Goal: Information Seeking & Learning: Check status

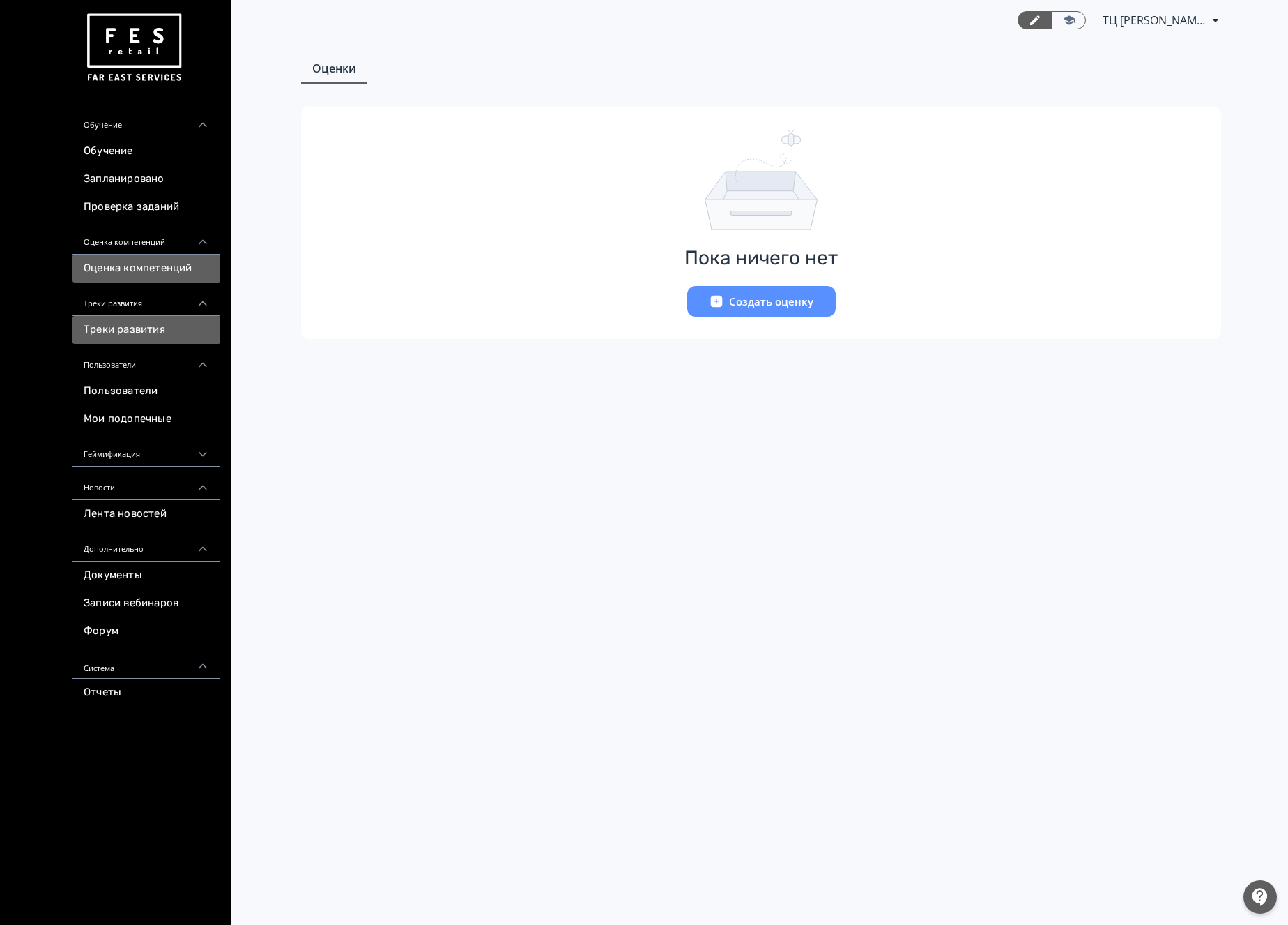
click at [138, 334] on link "Треки развития" at bounding box center [147, 329] width 148 height 28
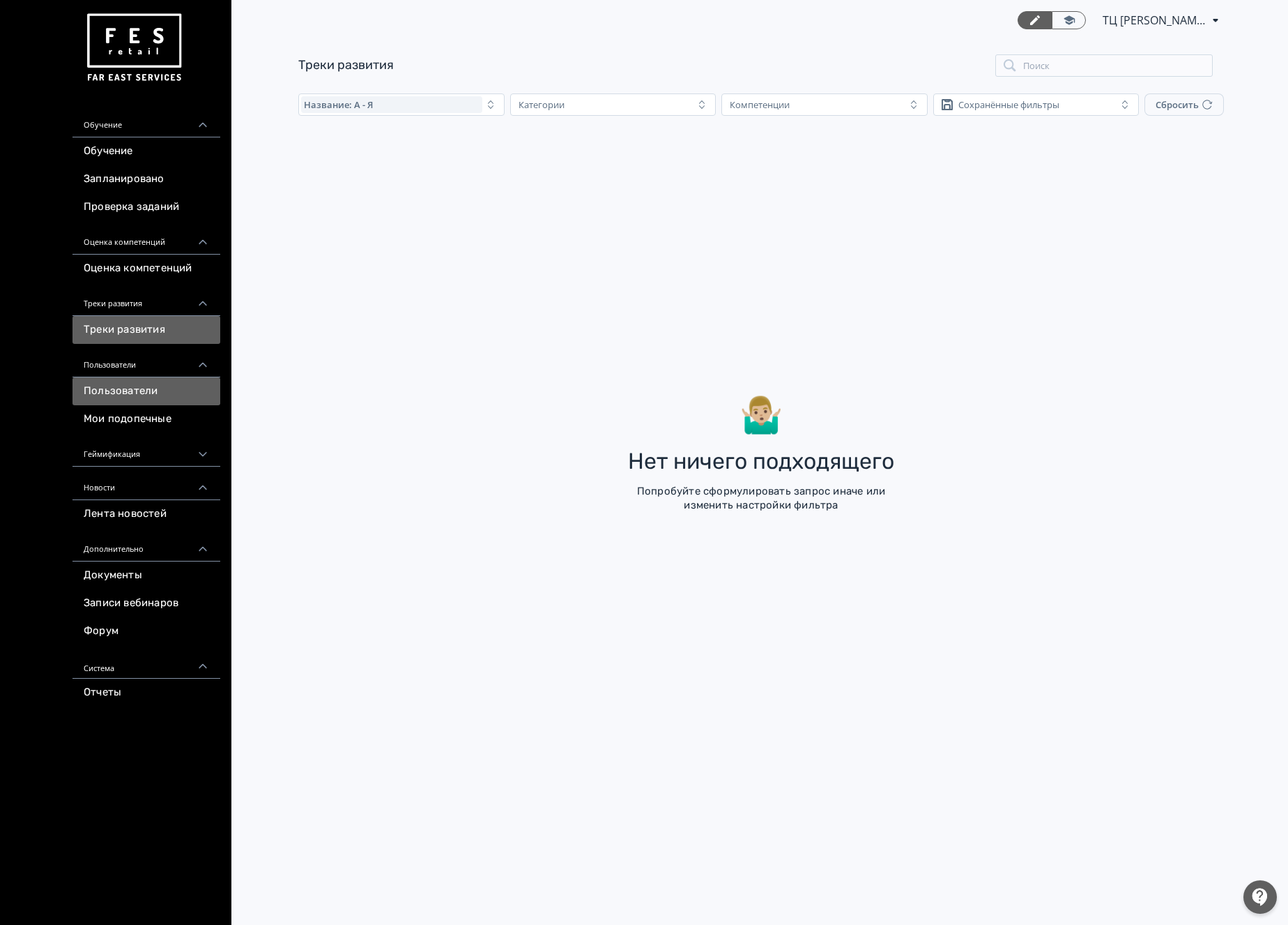
click at [151, 393] on link "Пользователи" at bounding box center [147, 391] width 148 height 28
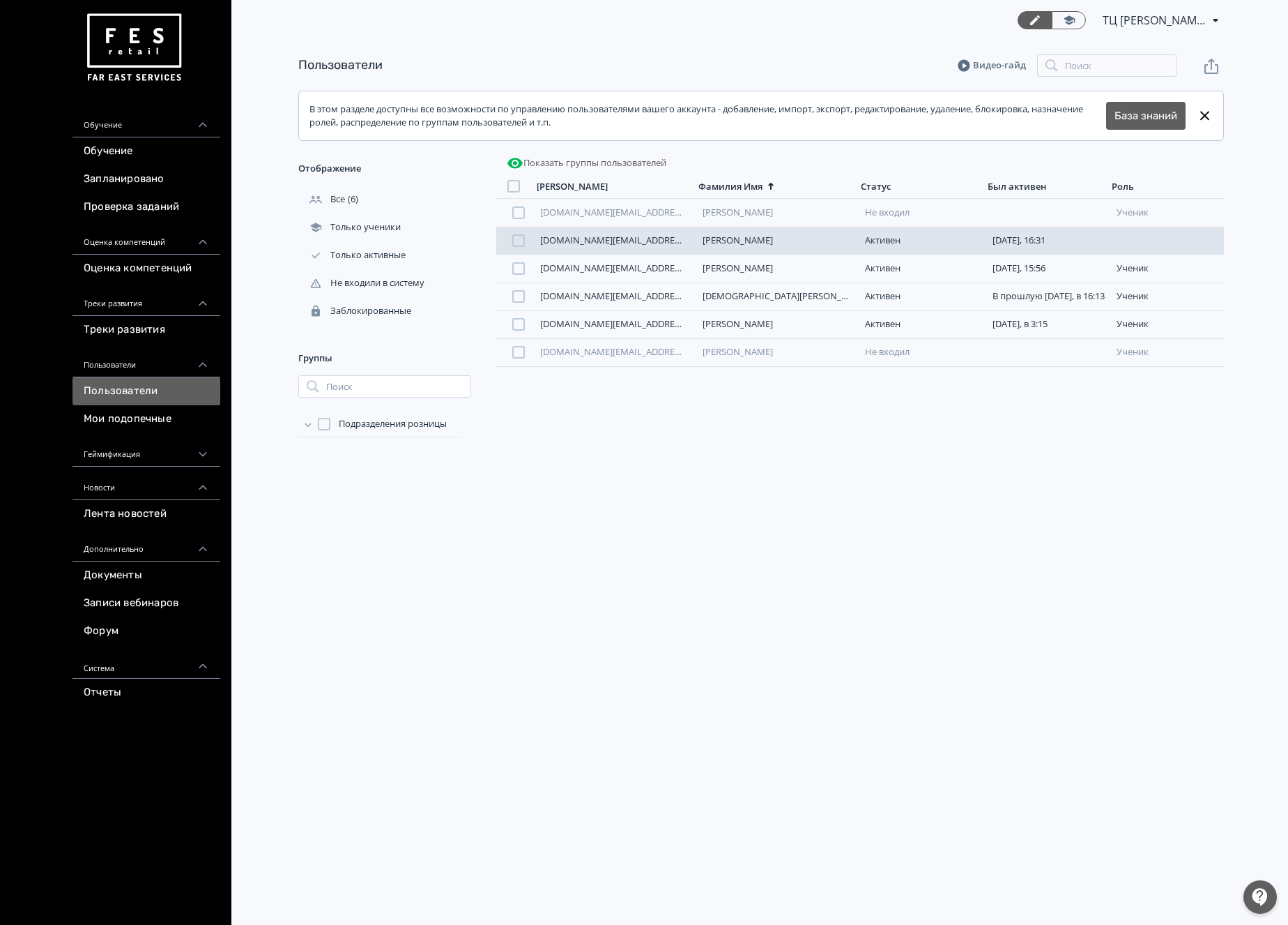
click at [756, 240] on link "[PERSON_NAME]" at bounding box center [738, 240] width 70 height 13
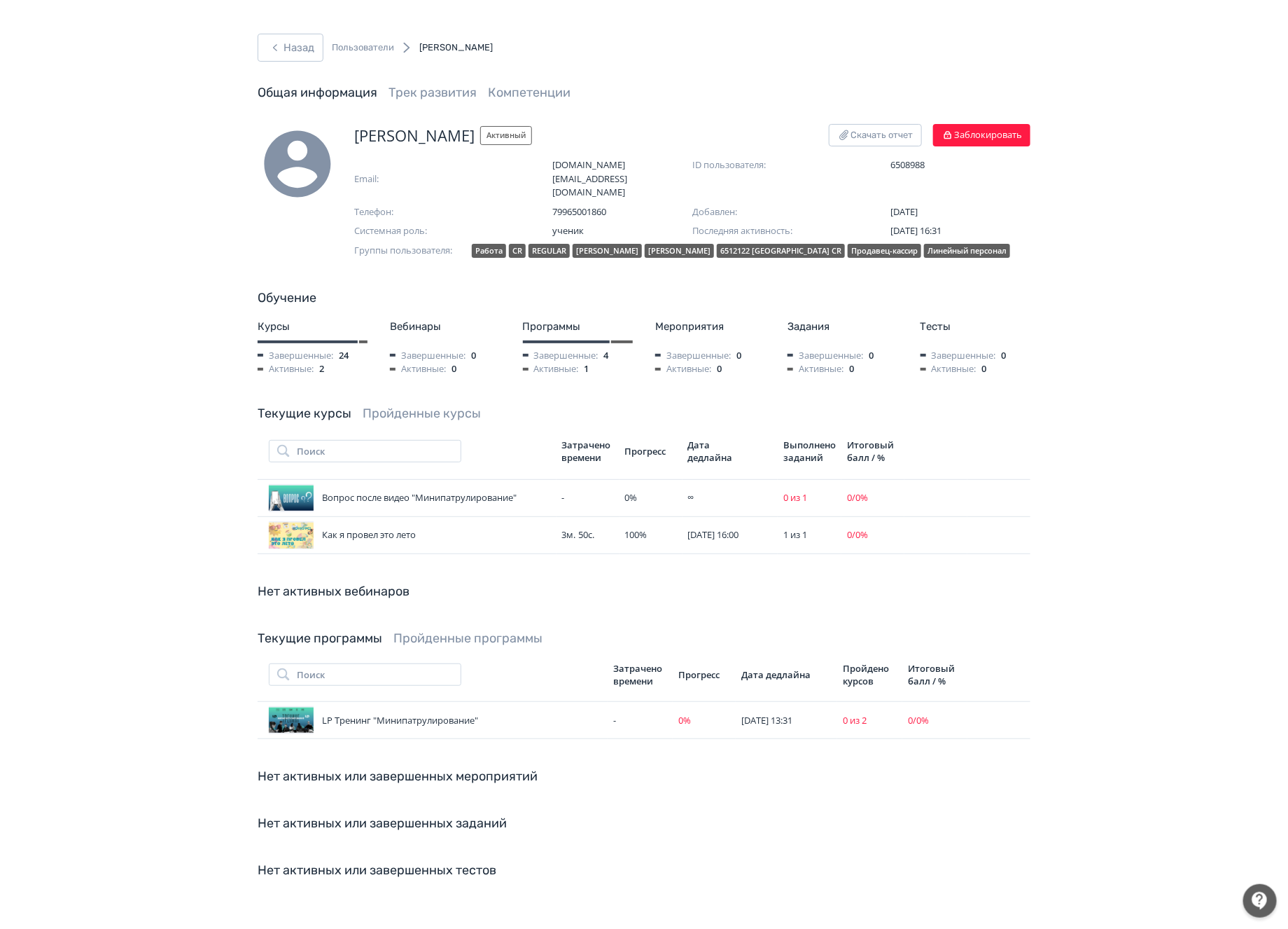
scroll to position [5, 0]
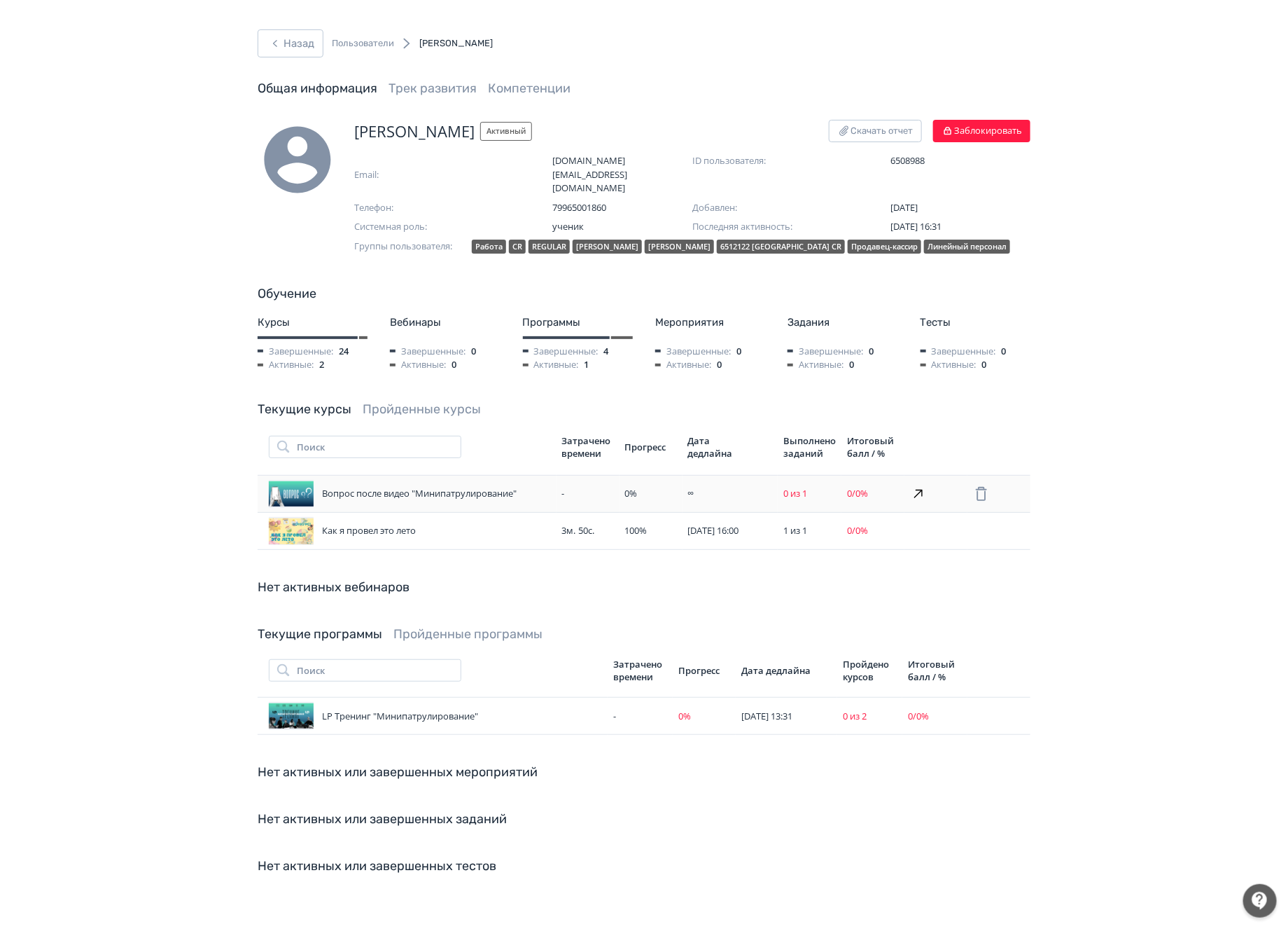
click at [450, 480] on div "Вопрос после видео "Минипатрулирование"" at bounding box center [410, 493] width 282 height 28
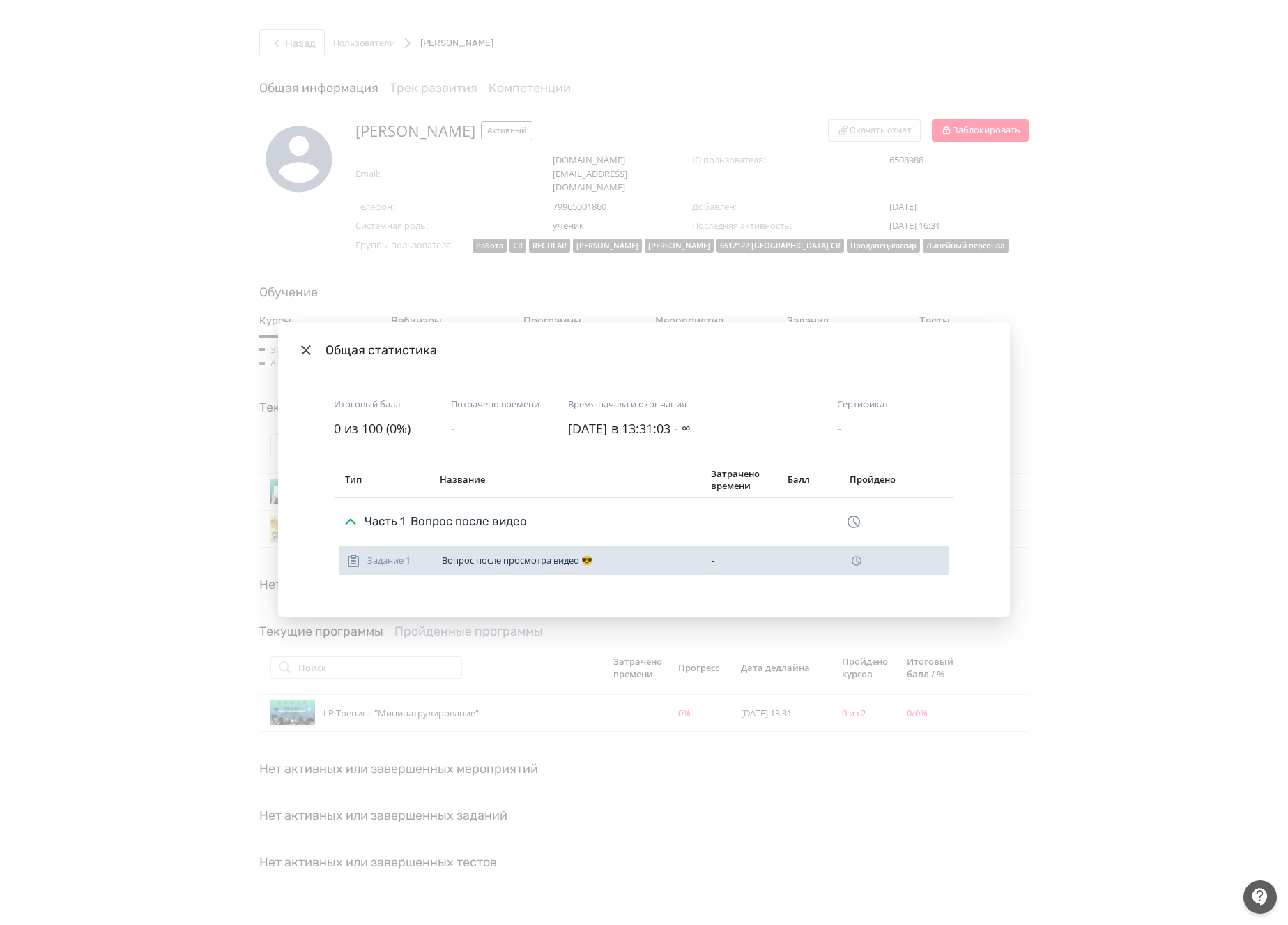
click at [498, 561] on div "Вопрос после просмотра видео 😎" at bounding box center [571, 561] width 259 height 11
click at [855, 563] on icon "Modal" at bounding box center [857, 561] width 13 height 13
click at [417, 523] on span "Вопрос после видео" at bounding box center [469, 521] width 116 height 17
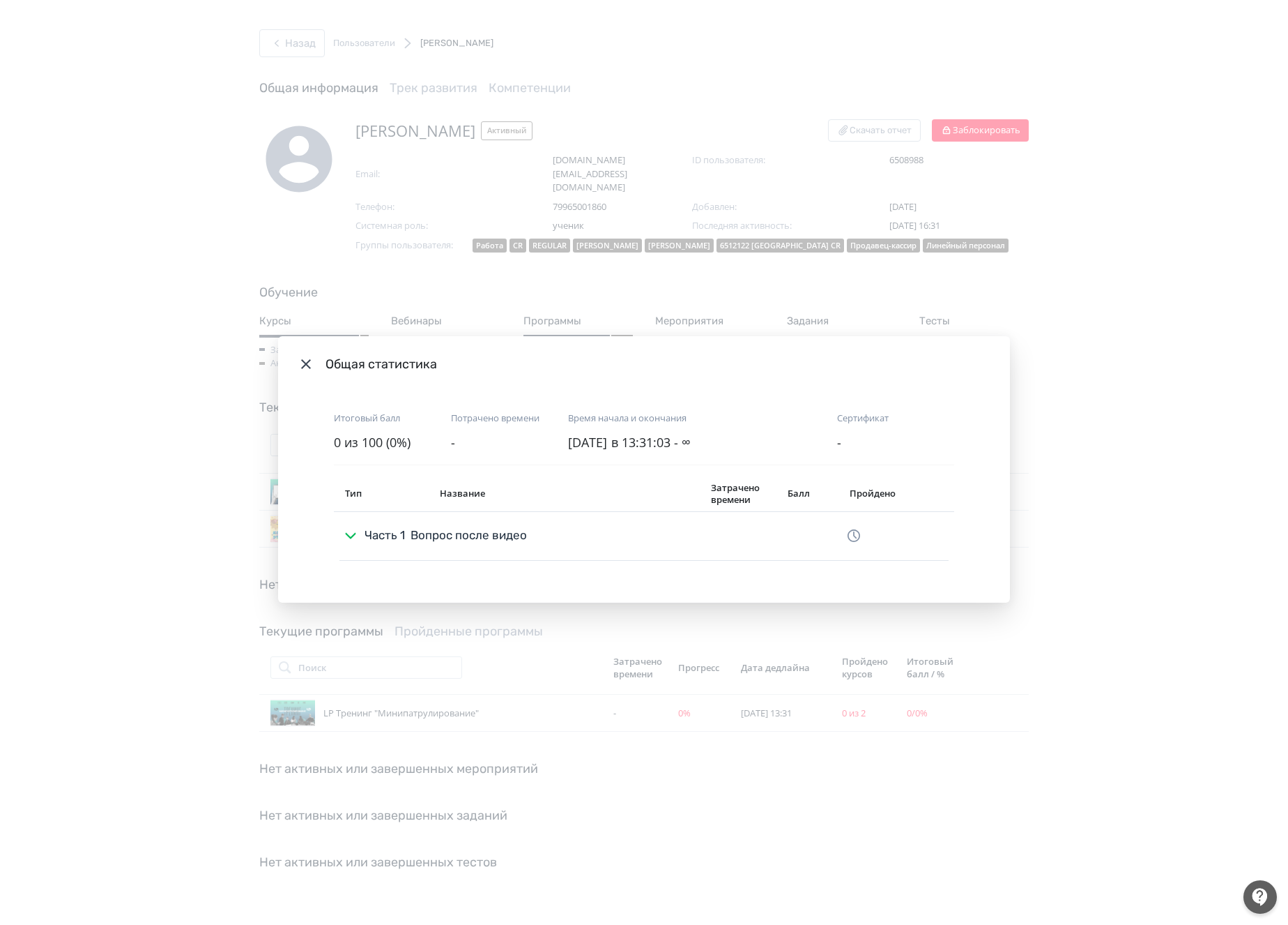
click at [417, 523] on button "Часть 1 Вопрос после видео" at bounding box center [434, 535] width 191 height 28
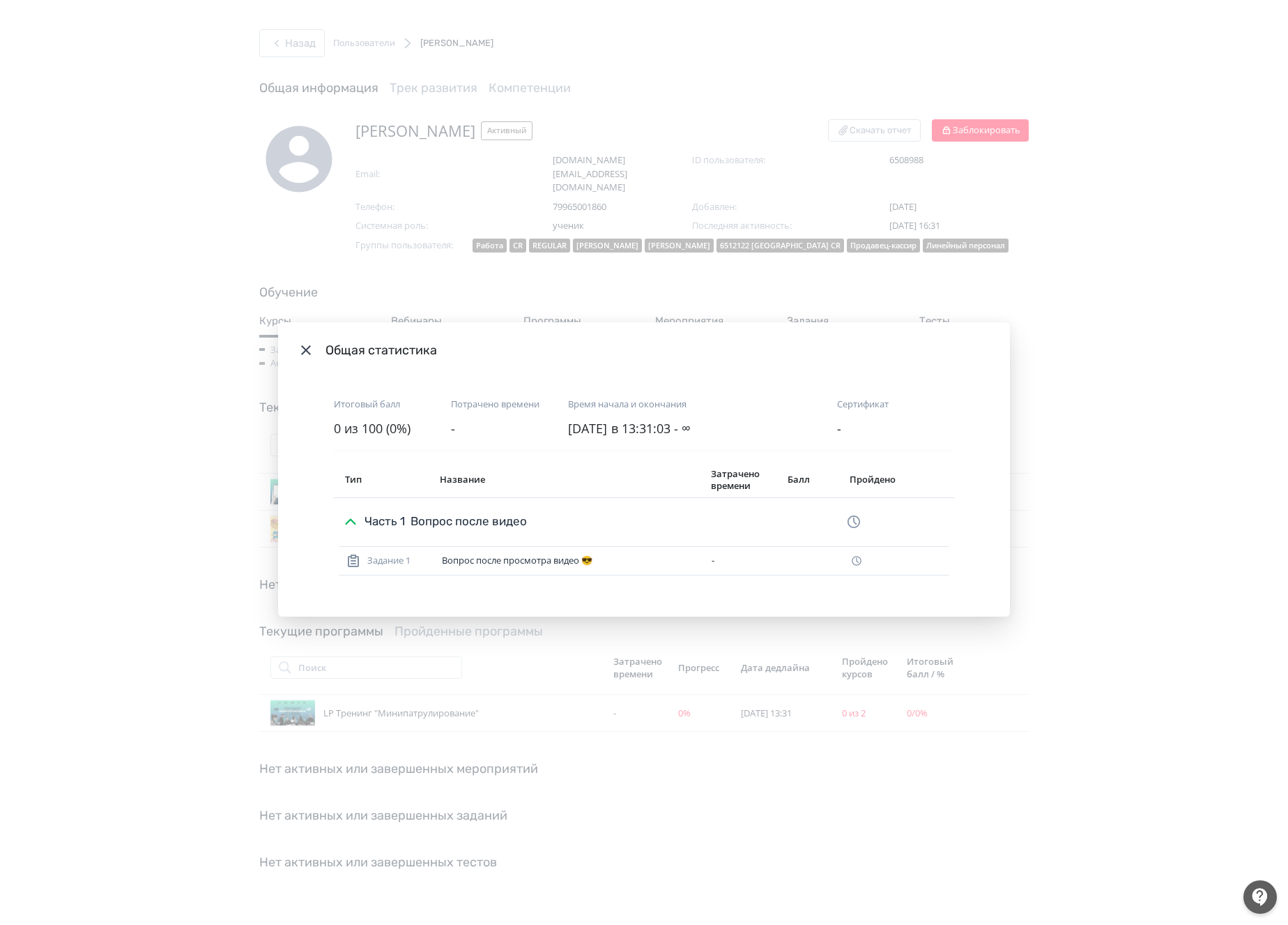
click at [1088, 425] on div "Общая статистика Итоговый балл 0 из 100 (0%) Потрачено времени - Время начала и…" at bounding box center [644, 462] width 1288 height 925
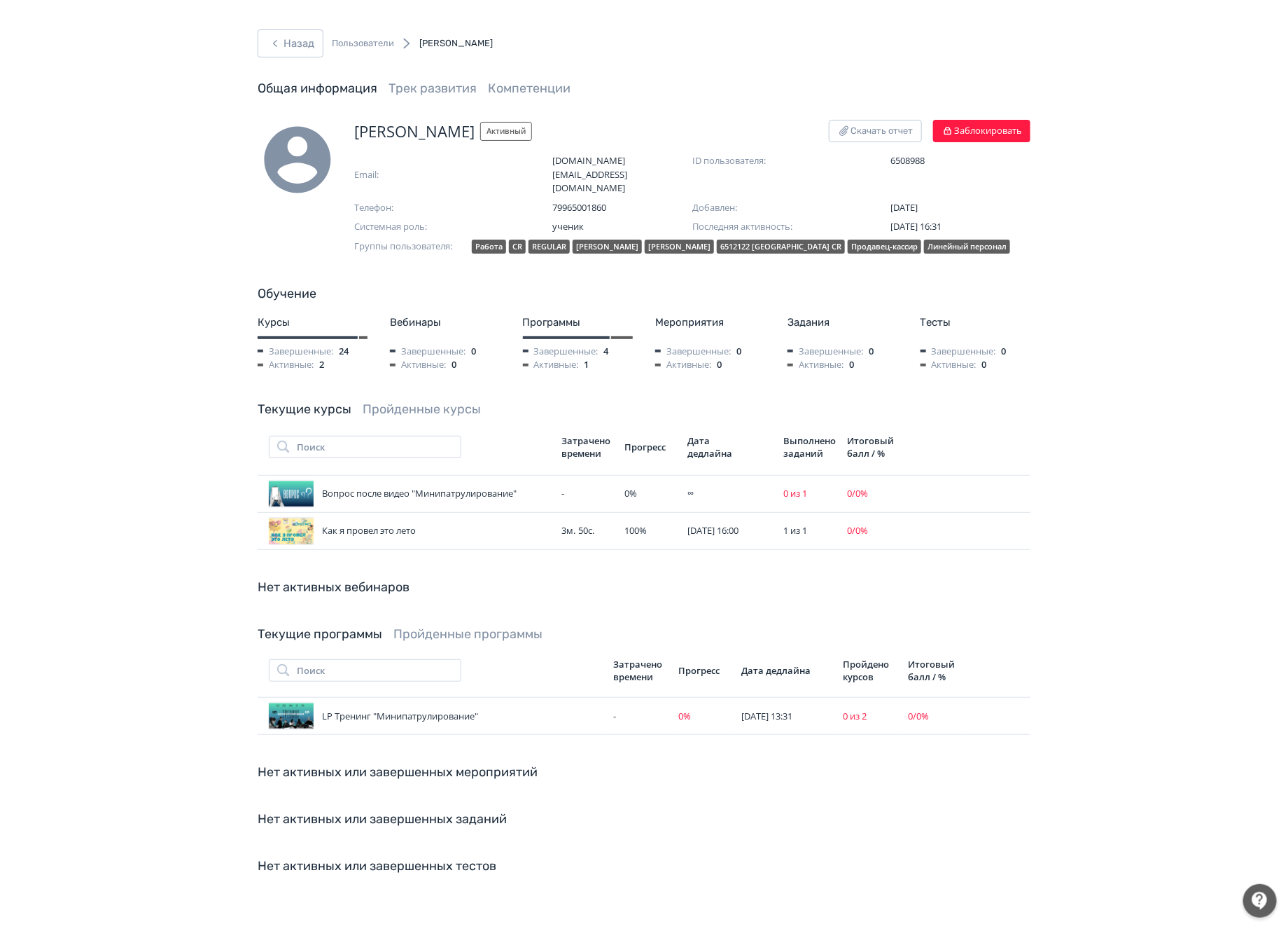
click at [395, 519] on div "Как я провел это лето" at bounding box center [410, 530] width 282 height 28
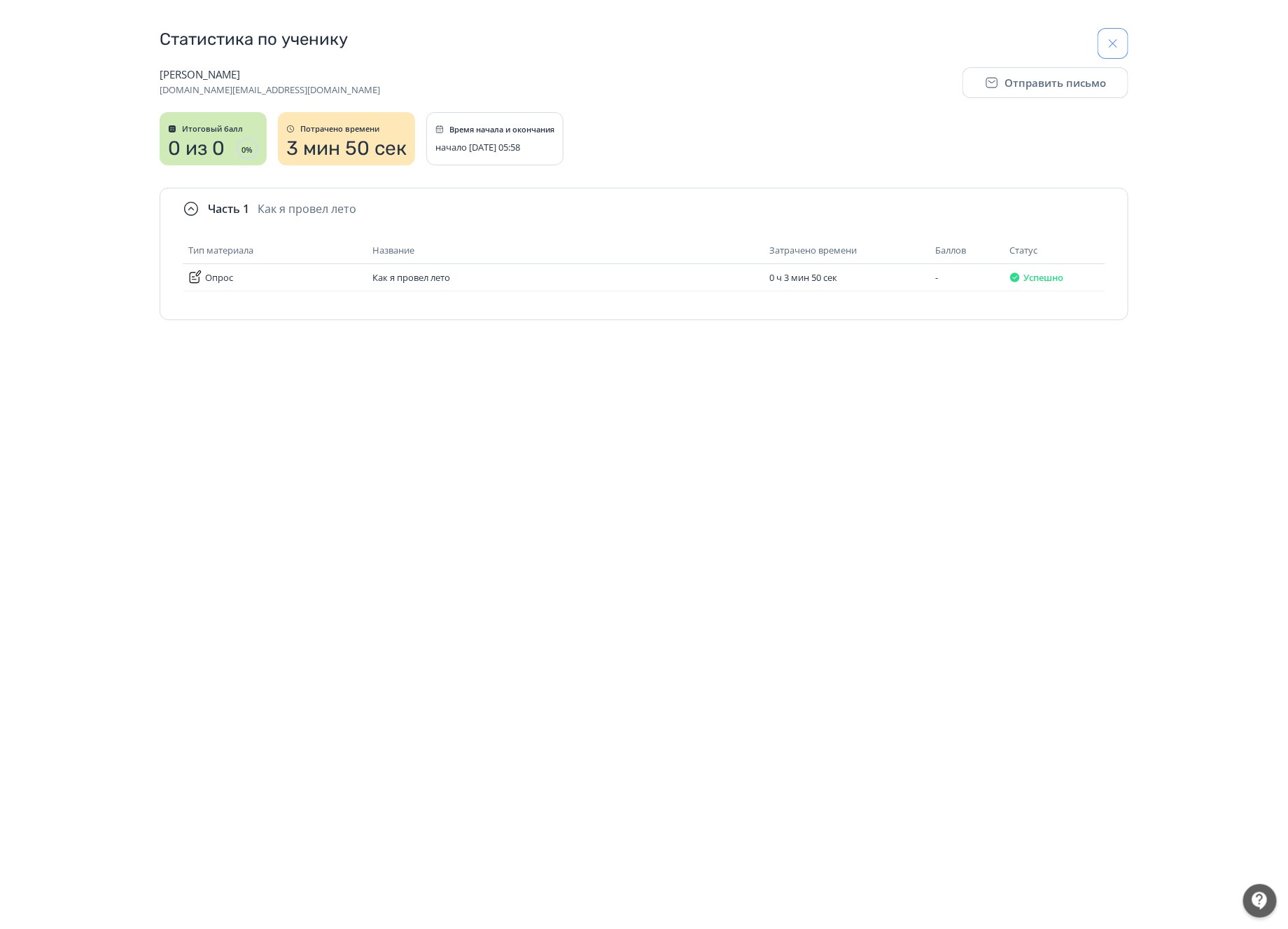
click at [1110, 41] on icon "button" at bounding box center [1114, 43] width 14 height 14
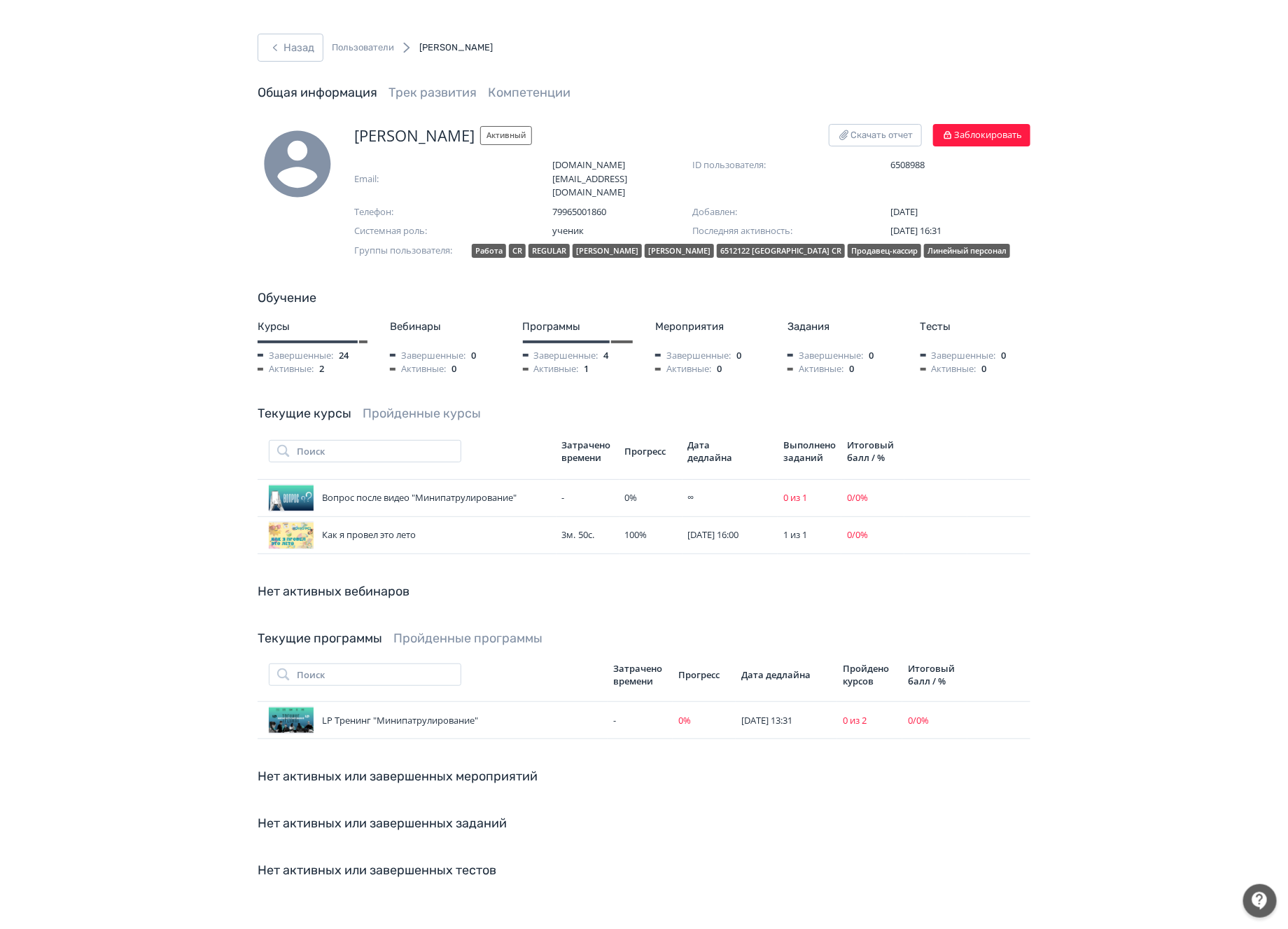
scroll to position [5, 0]
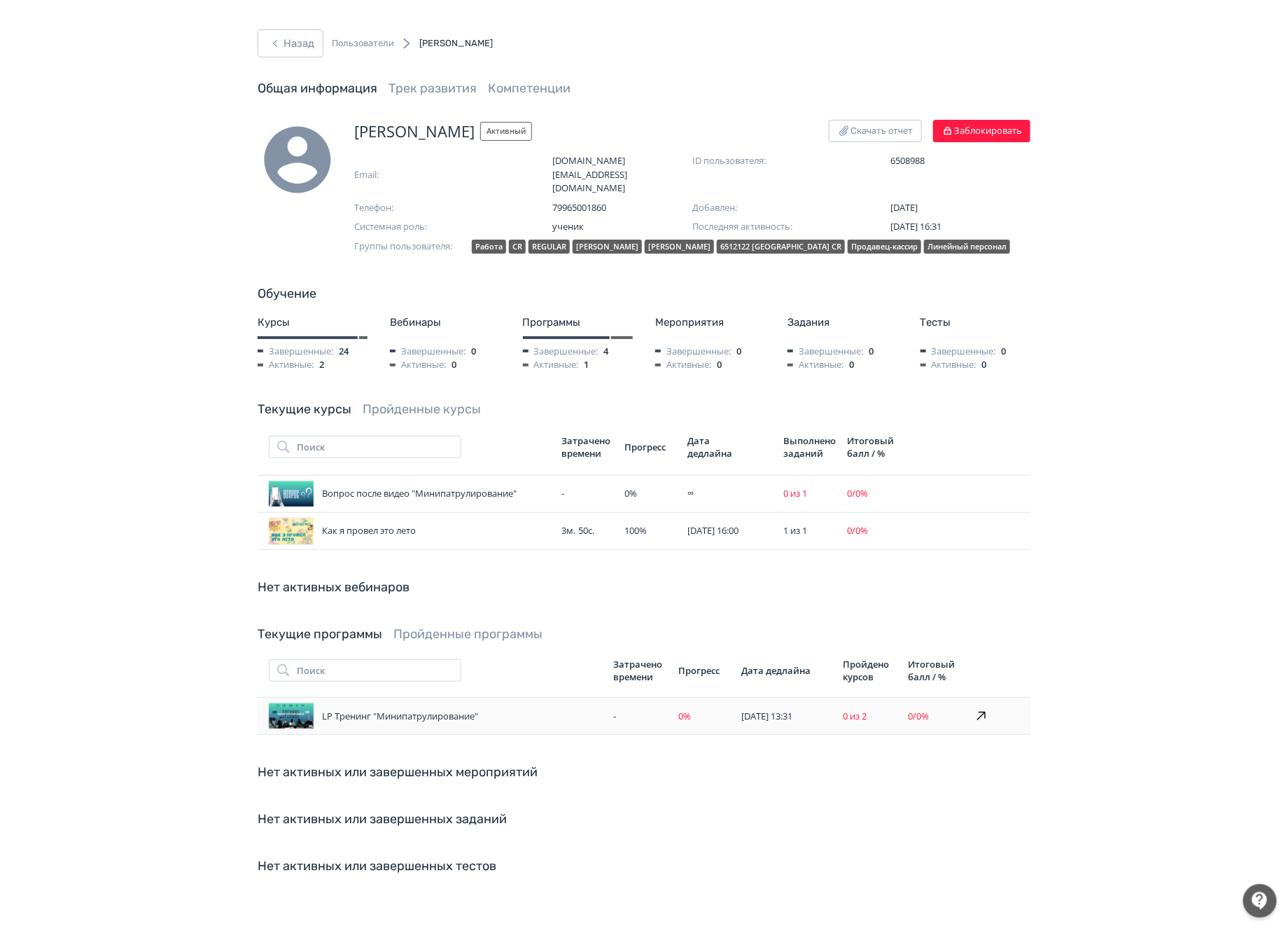
click at [427, 708] on div "LP Тренинг "Минипатрулирование"" at bounding box center [435, 716] width 333 height 28
click at [458, 707] on div "LP Тренинг "Минипатрулирование"" at bounding box center [435, 716] width 333 height 28
click at [873, 718] on td "0 из 2" at bounding box center [869, 716] width 64 height 37
click at [975, 710] on icon at bounding box center [981, 716] width 17 height 17
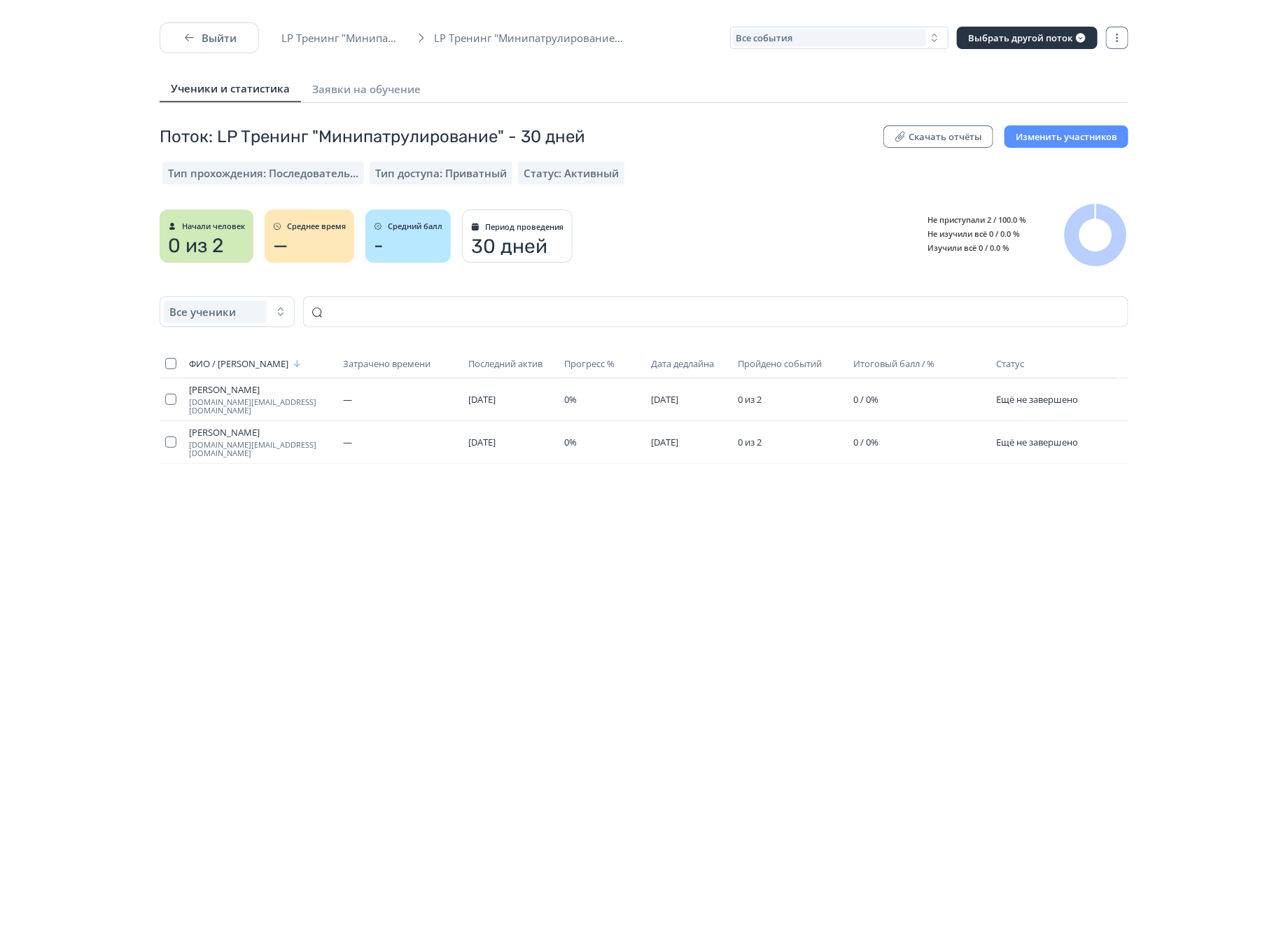
click at [406, 662] on div "Выйти LP Тренинг "Минипатрулирование... LP Тренинг "Минипатрулирование... Все с…" at bounding box center [644, 487] width 1288 height 929
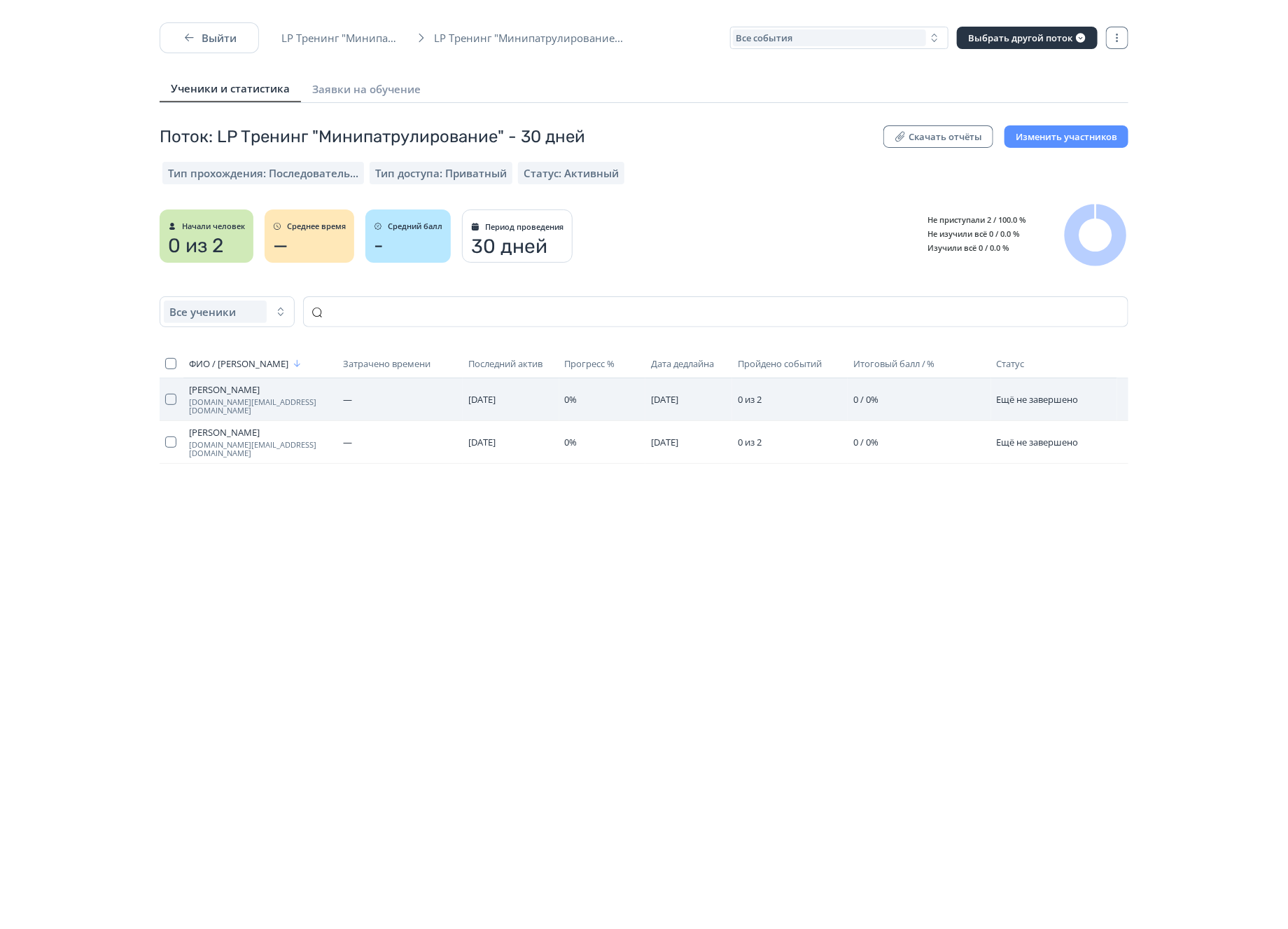
click at [253, 398] on span "[DOMAIN_NAME][EMAIL_ADDRESS][DOMAIN_NAME]" at bounding box center [260, 406] width 143 height 17
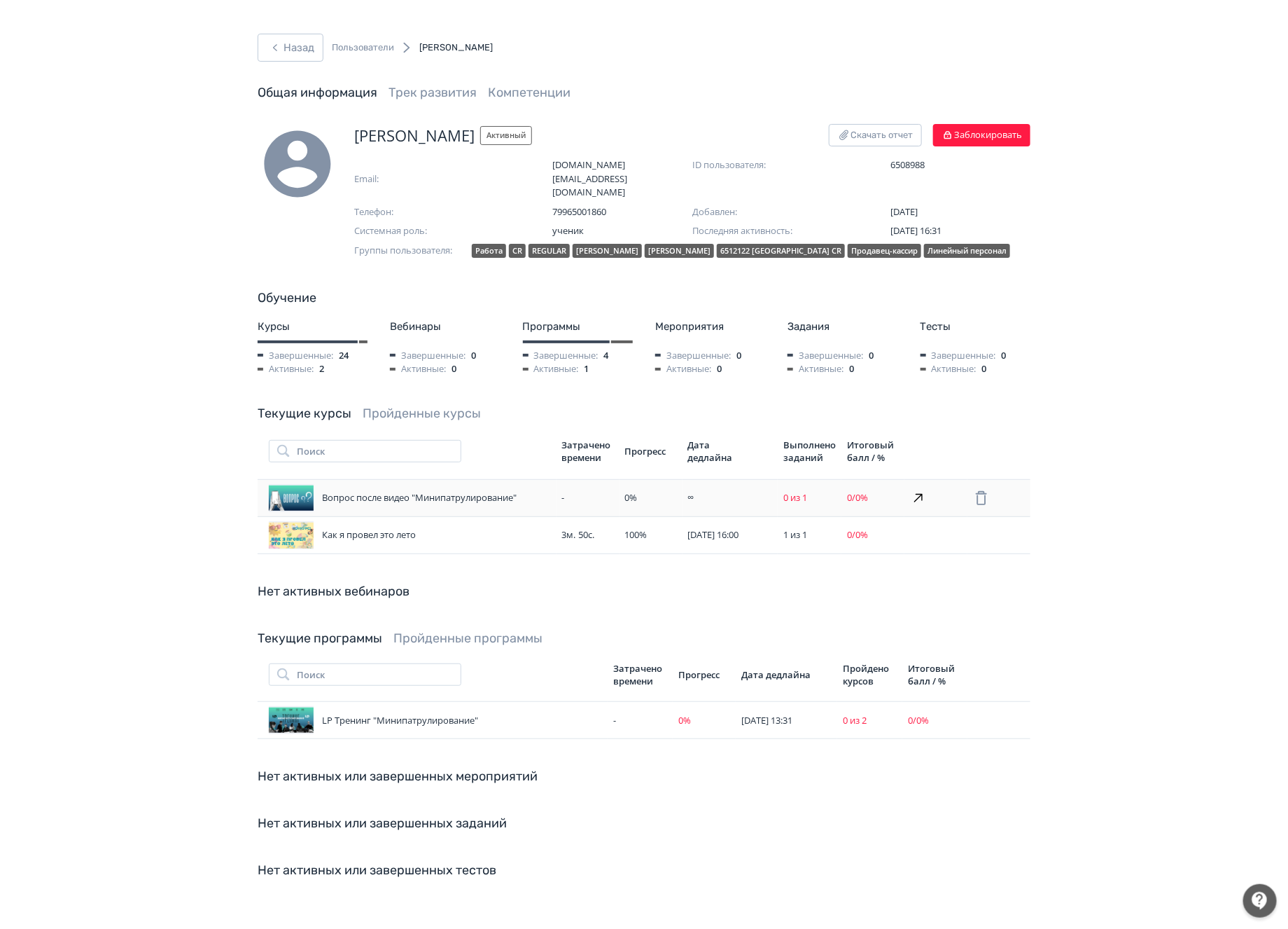
scroll to position [5, 0]
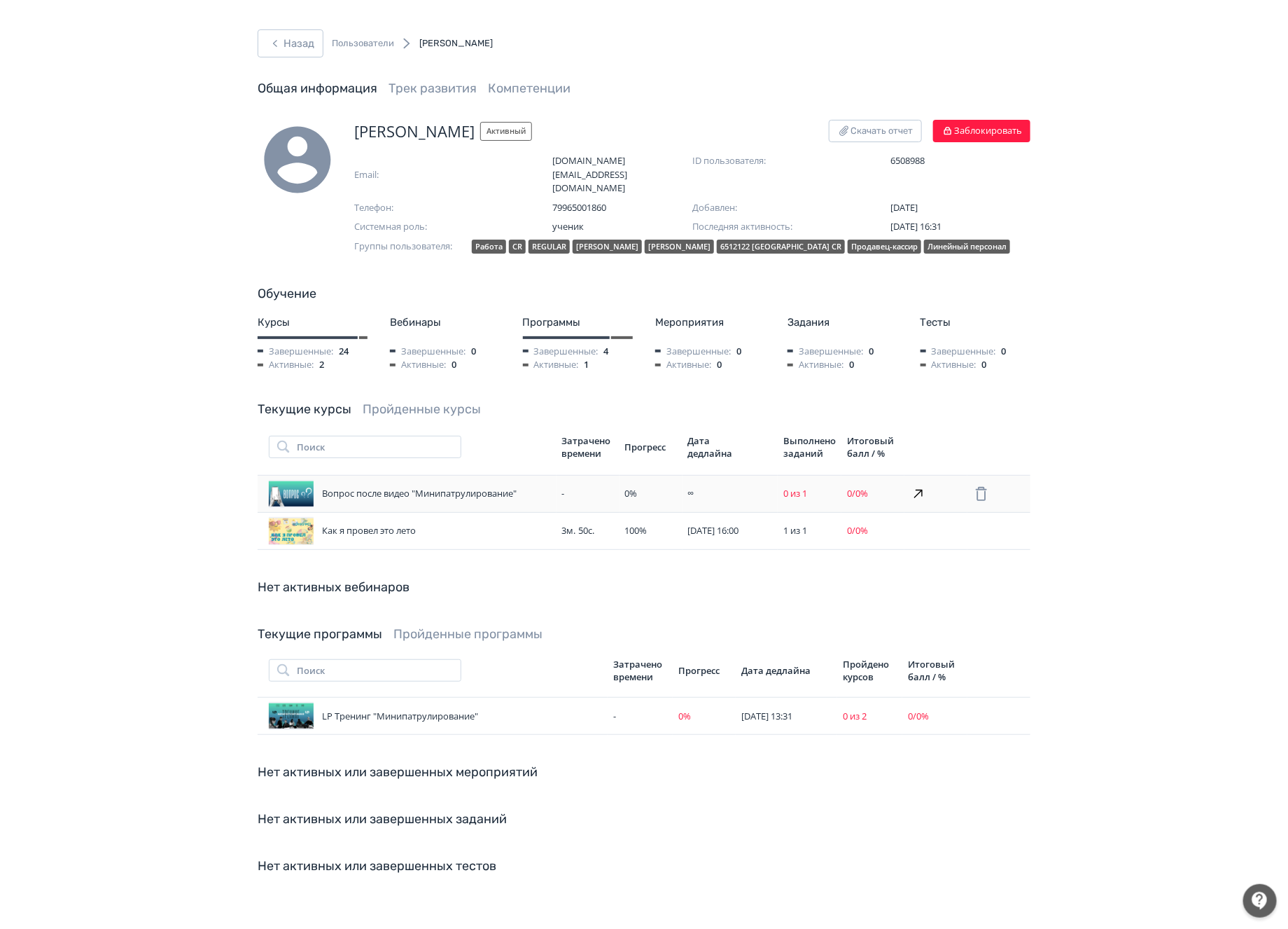
click at [917, 485] on icon at bounding box center [919, 493] width 17 height 17
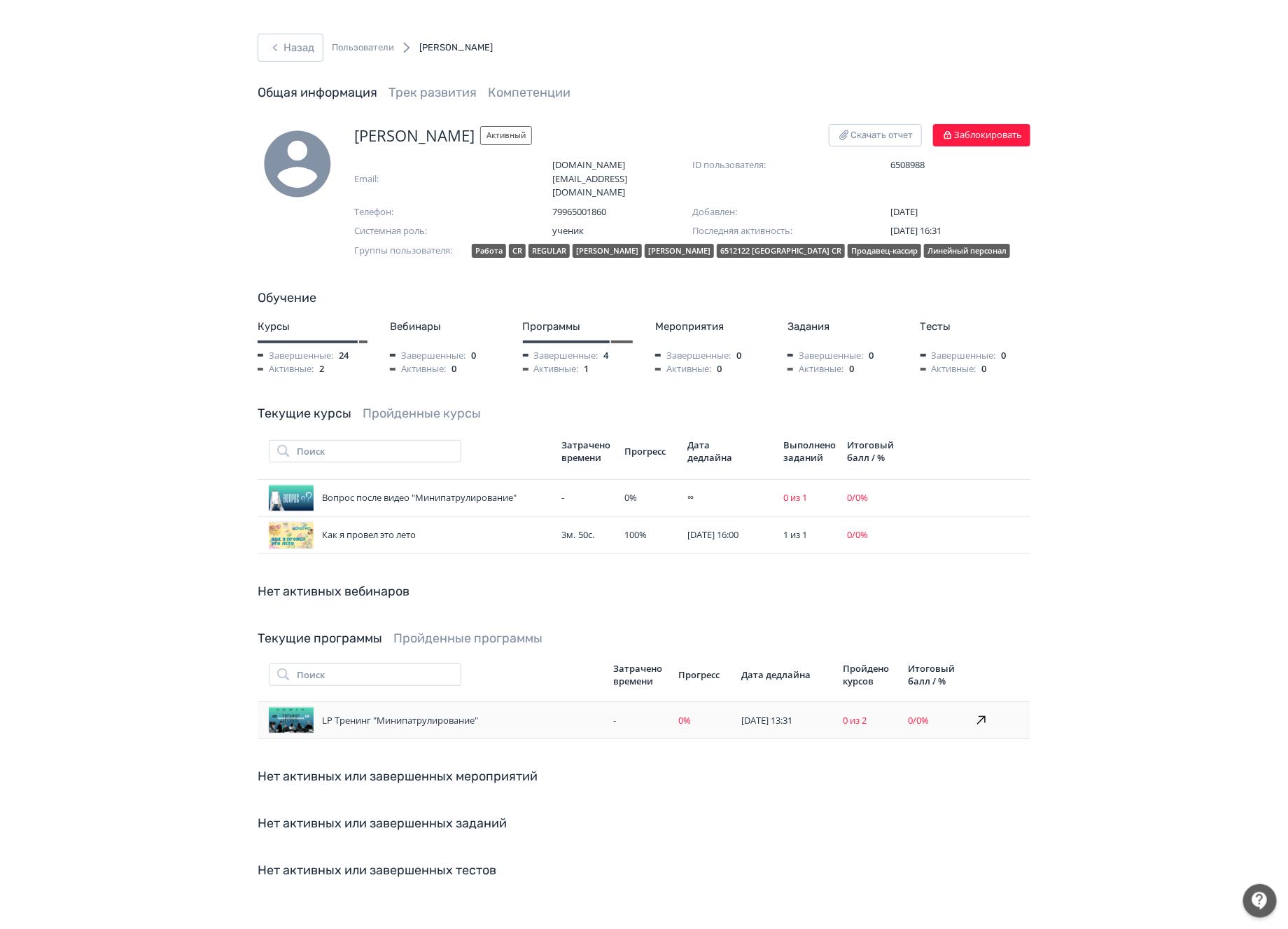
scroll to position [5, 0]
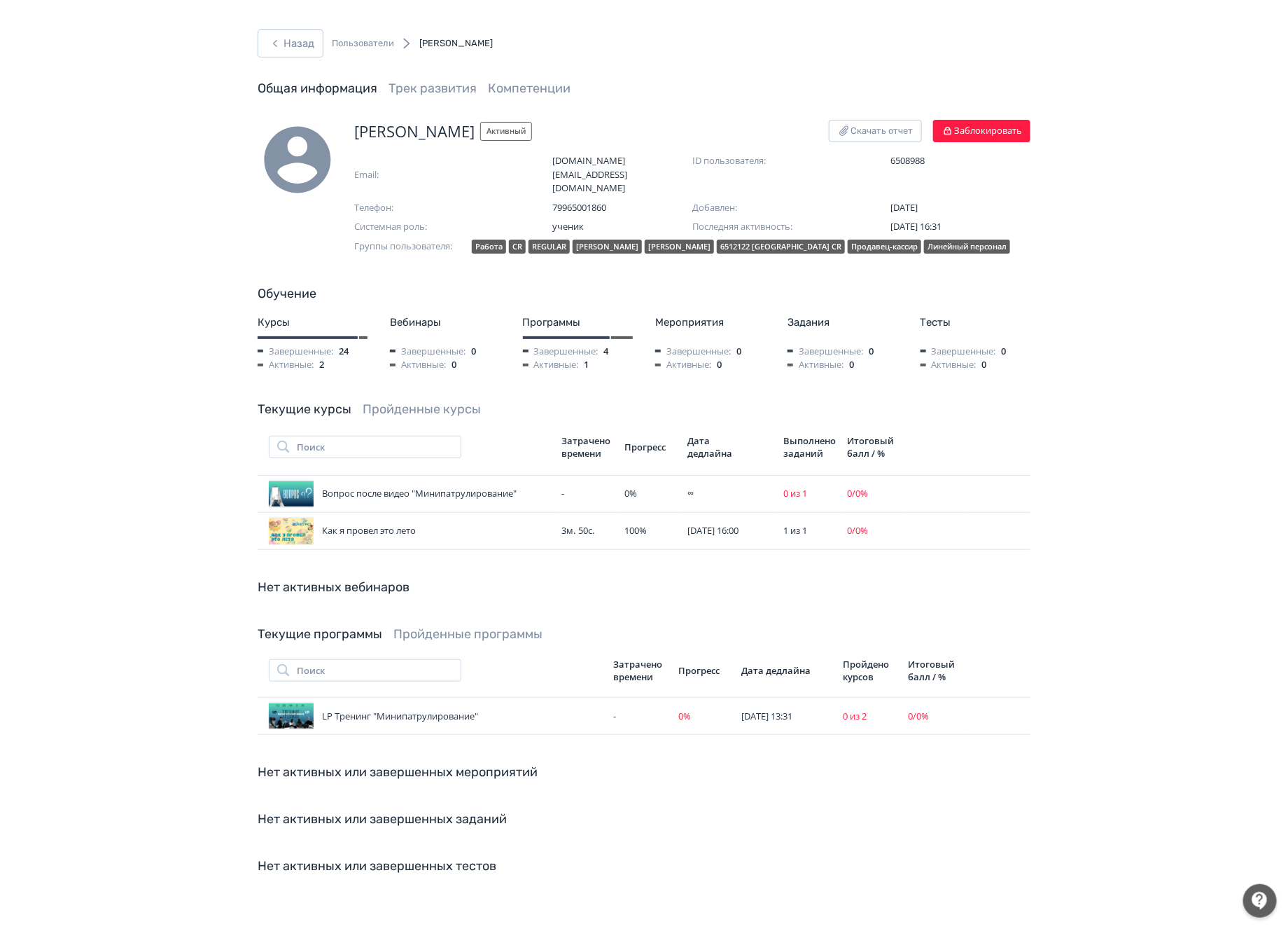
click at [480, 765] on div "Нет активных или завершенных мероприятий" at bounding box center [644, 772] width 773 height 19
click at [447, 813] on div "Нет активных или завершенных заданий" at bounding box center [644, 819] width 773 height 19
click at [435, 860] on div "Нет активных или завершенных тестов" at bounding box center [644, 866] width 773 height 19
click at [456, 857] on div "Нет активных или завершенных тестов" at bounding box center [644, 866] width 773 height 19
